Goal: Information Seeking & Learning: Learn about a topic

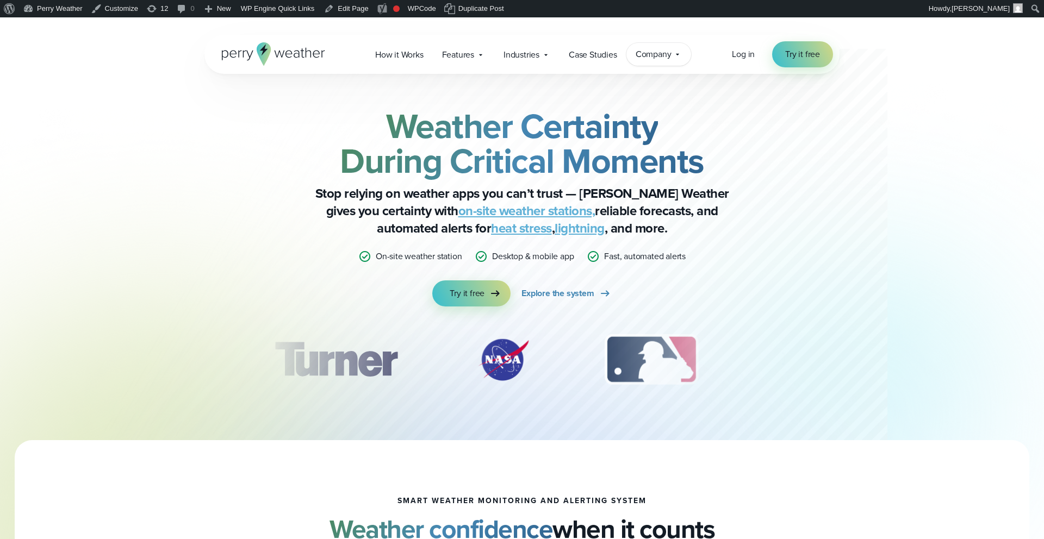
click at [665, 50] on span "Company" at bounding box center [654, 54] width 36 height 13
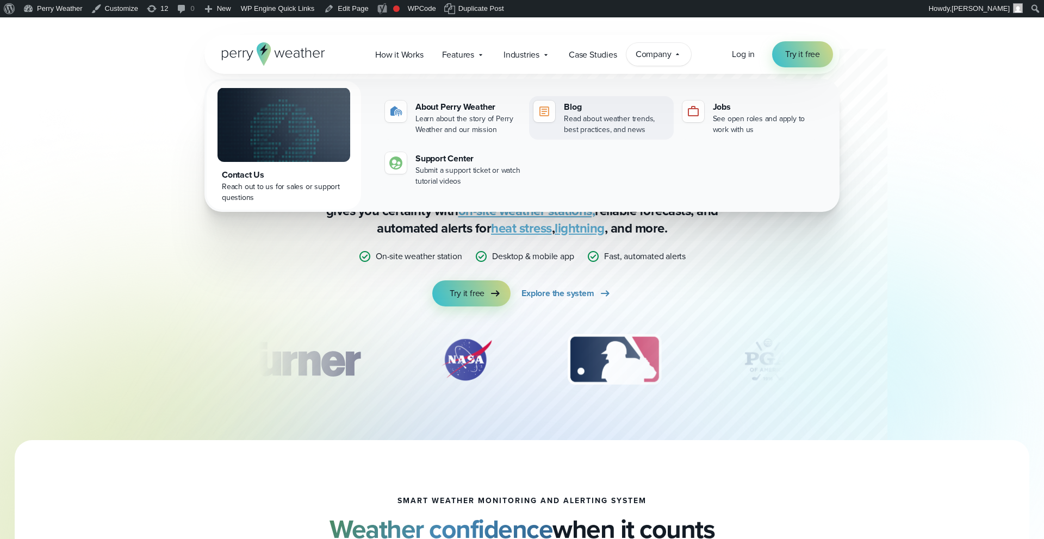
click at [608, 120] on div "Read about weather trends, best practices, and news" at bounding box center [616, 125] width 105 height 22
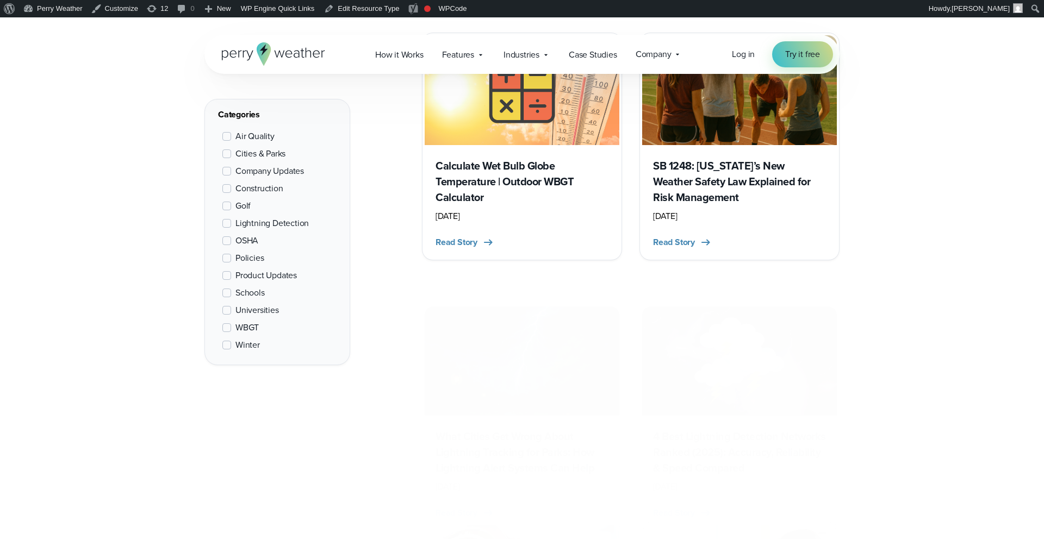
scroll to position [762, 0]
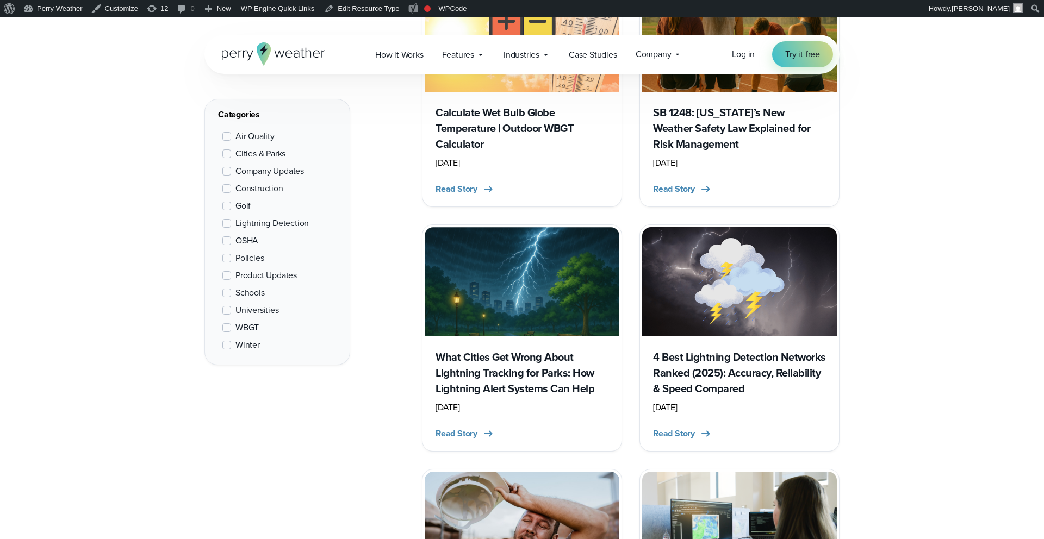
click at [688, 373] on h3 "4 Best Lightning Detection Networks Ranked (2025): Accuracy, Reliability & Spee…" at bounding box center [739, 373] width 173 height 47
